Goal: Task Accomplishment & Management: Use online tool/utility

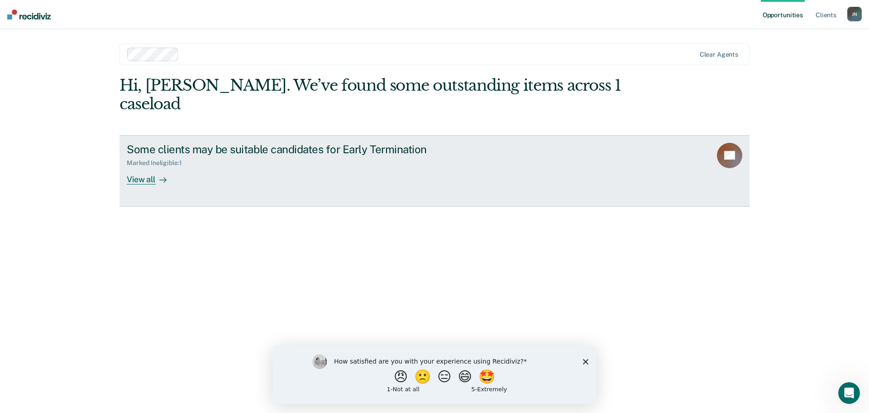
click at [144, 167] on div "View all" at bounding box center [152, 176] width 51 height 18
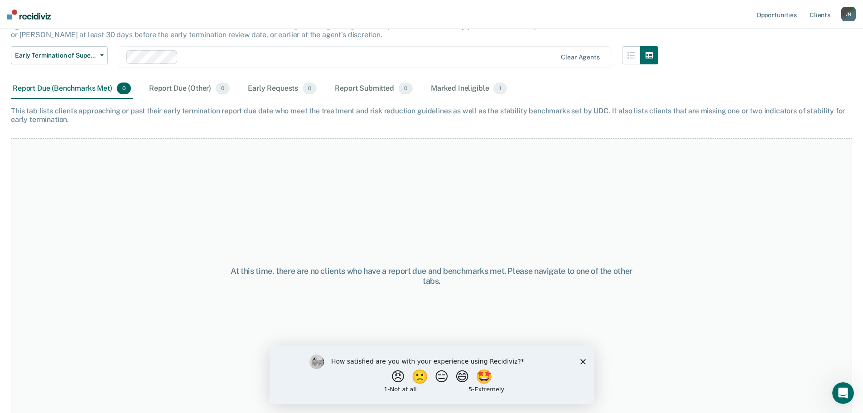
scroll to position [76, 0]
click at [585, 363] on polygon "Close survey" at bounding box center [582, 360] width 5 height 5
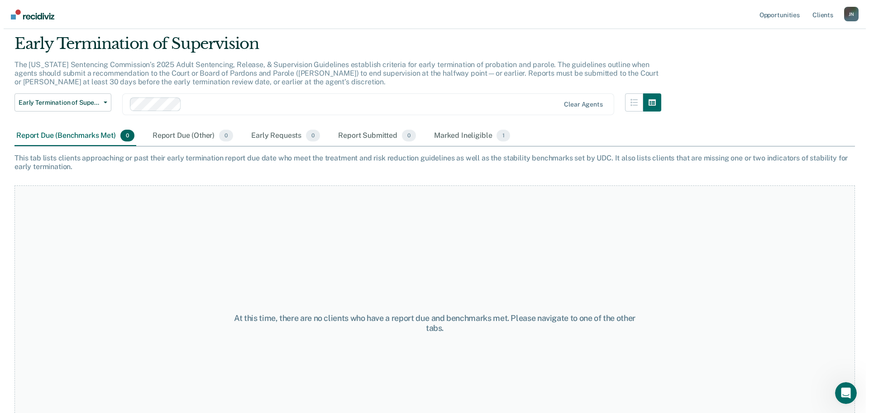
scroll to position [0, 0]
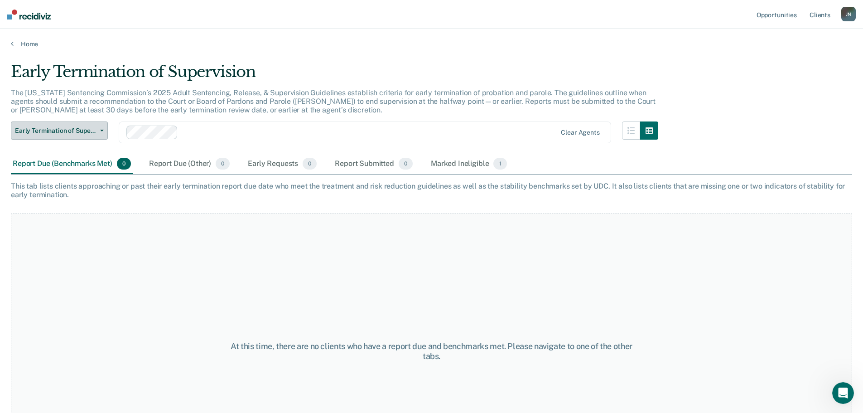
click at [101, 134] on button "Early Termination of Supervision" at bounding box center [59, 130] width 97 height 18
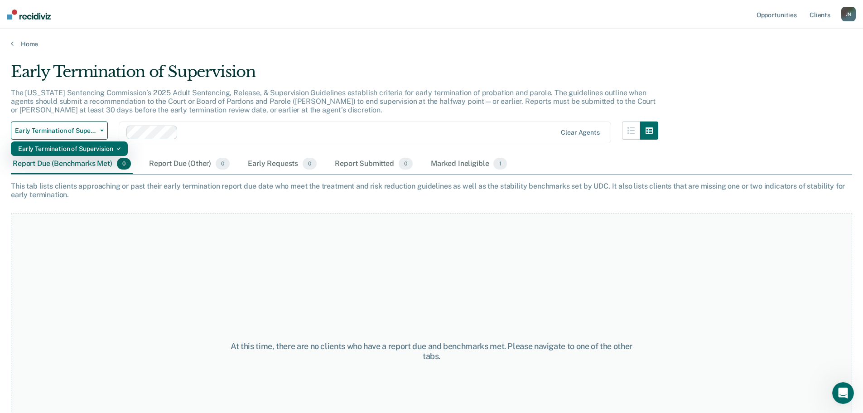
click at [101, 149] on div "Early Termination of Supervision" at bounding box center [69, 148] width 102 height 14
click at [461, 163] on div "Marked Ineligible 1" at bounding box center [469, 164] width 80 height 20
